Goal: Transaction & Acquisition: Purchase product/service

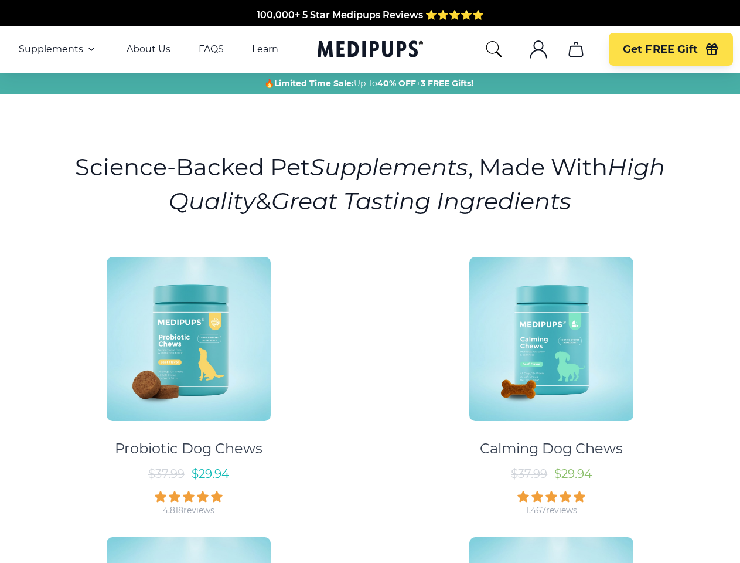
click at [370, 281] on div "Probiotic Dog Chews $ 37.99 $ 29.94 4,818 reviews Calming Dog Chews $ 37.99 $ 2…" at bounding box center [370, 521] width 726 height 550
click at [58, 49] on span "Supplements" at bounding box center [51, 49] width 64 height 12
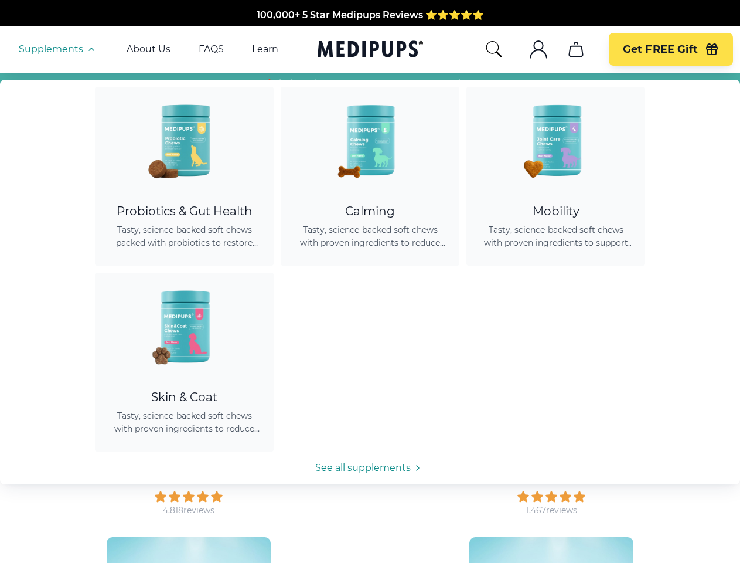
click at [90, 49] on icon "button" at bounding box center [91, 49] width 14 height 14
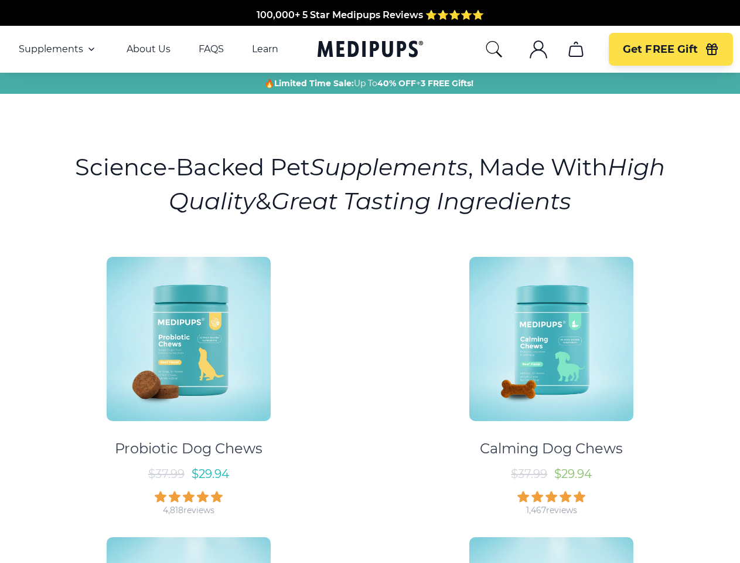
click at [493, 49] on icon "search" at bounding box center [494, 49] width 19 height 19
click at [538, 49] on icon ".cls-1{fill:none;stroke:currentColor;stroke-miterlimit:10;stroke-width:1.5px;}" at bounding box center [538, 49] width 19 height 19
click at [575, 49] on icon "cart" at bounding box center [576, 49] width 19 height 19
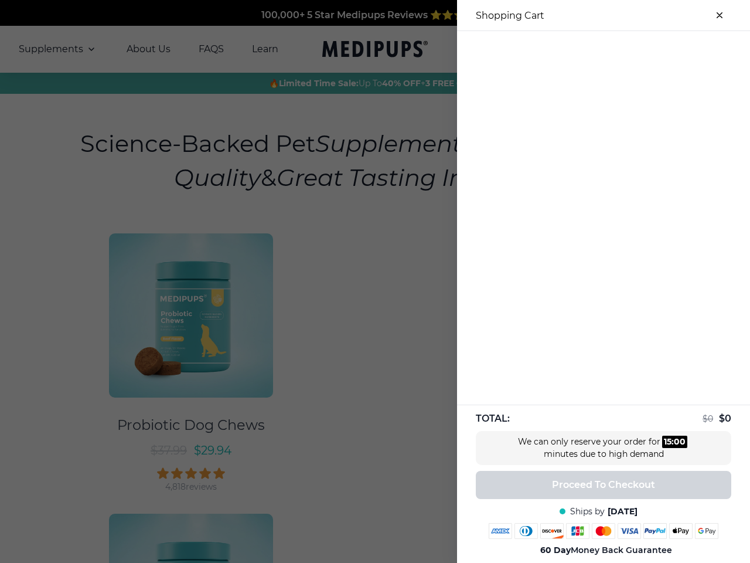
click at [575, 49] on div at bounding box center [603, 40] width 293 height 19
click at [670, 49] on div at bounding box center [603, 40] width 293 height 19
